Goal: Find specific page/section: Find specific page/section

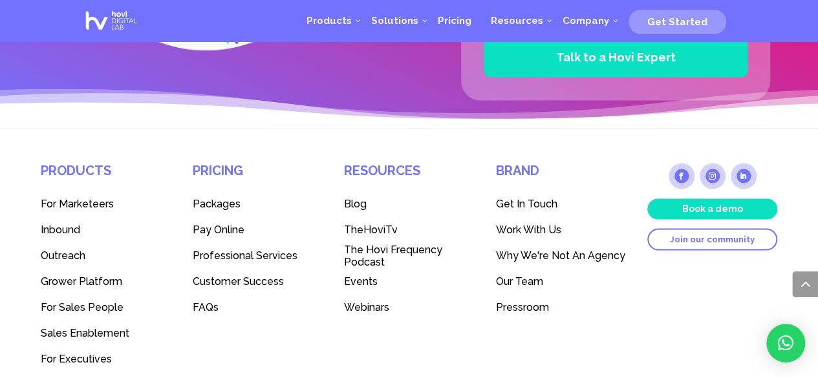
scroll to position [3541, 0]
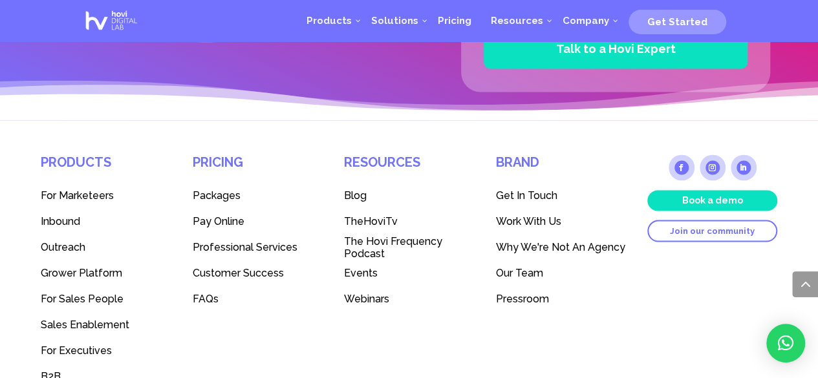
click at [560, 219] on span "Work With Us" at bounding box center [528, 221] width 65 height 12
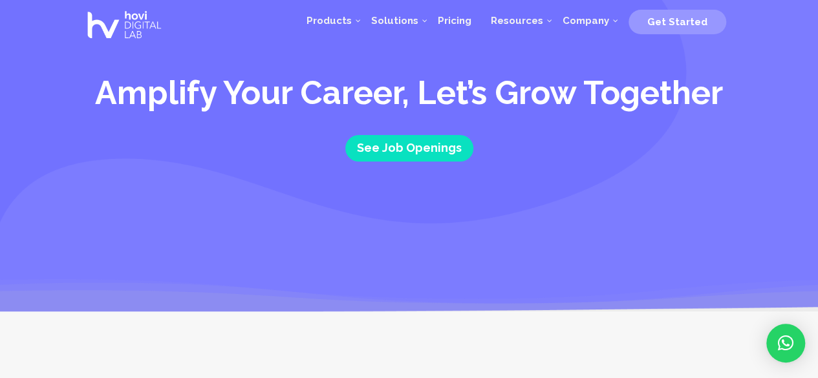
click at [406, 130] on div "Amplify Your Career, Let’s Grow Together See Job Openings" at bounding box center [409, 131] width 654 height 113
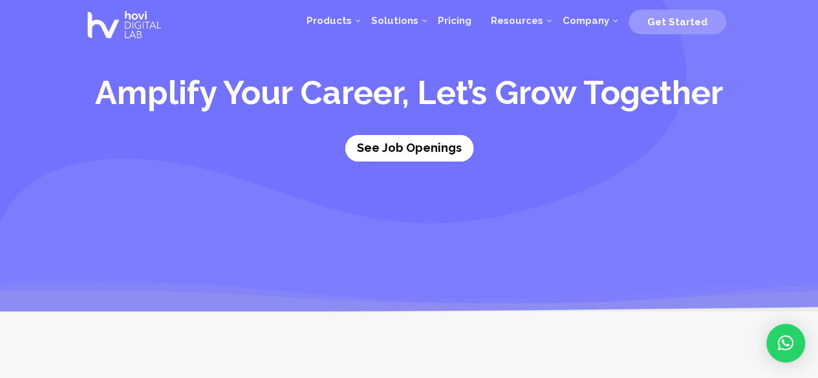
click at [414, 151] on link "See Job Openings" at bounding box center [409, 148] width 128 height 27
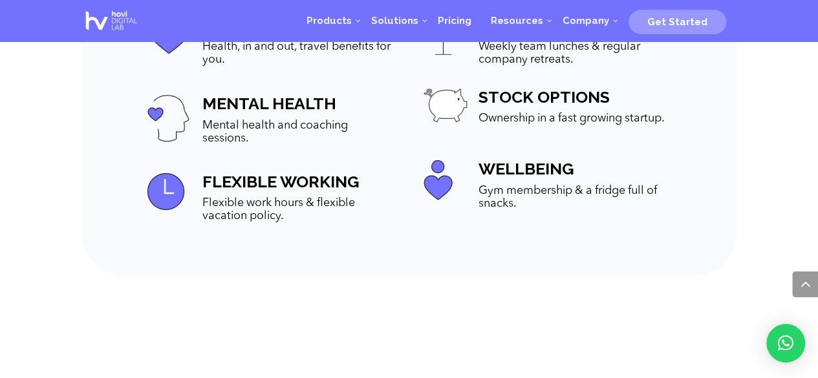
scroll to position [2031, 0]
